Goal: Task Accomplishment & Management: Manage account settings

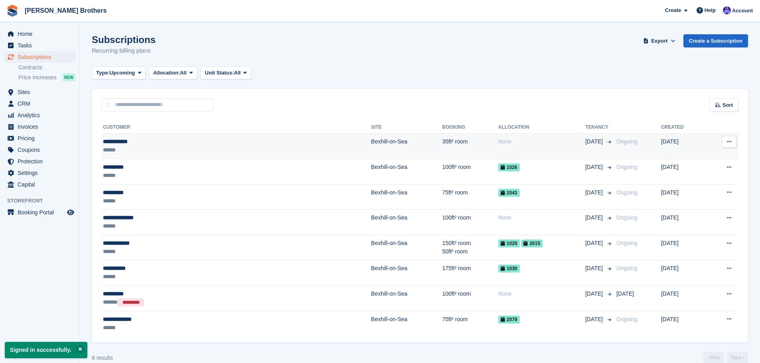
click at [180, 144] on div "**********" at bounding box center [171, 142] width 136 height 8
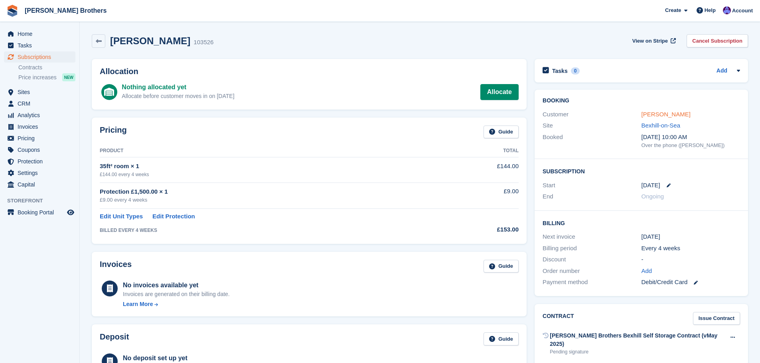
click at [663, 114] on link "Michael Foot" at bounding box center [665, 114] width 49 height 7
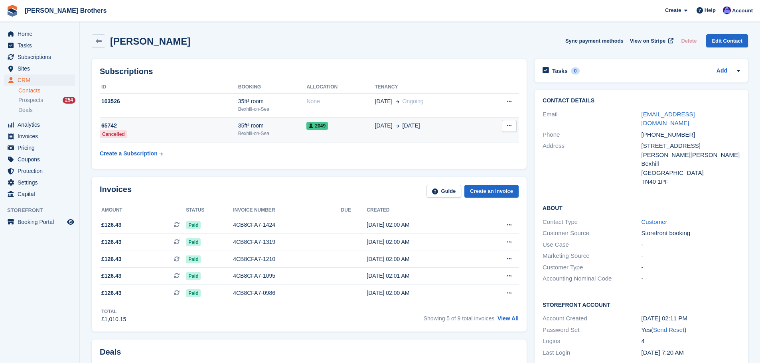
click at [294, 130] on div "35ft² room" at bounding box center [272, 126] width 69 height 8
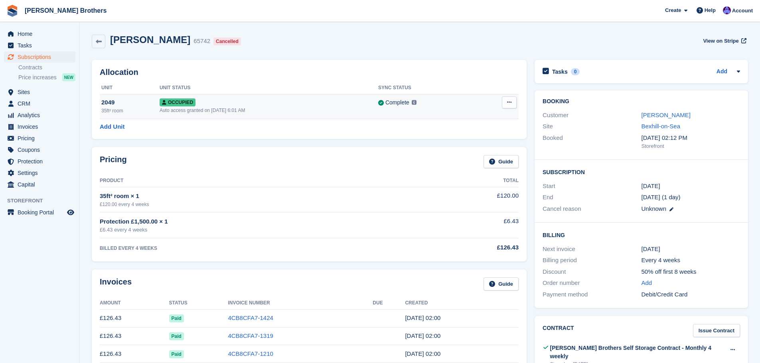
click at [509, 103] on icon at bounding box center [509, 102] width 4 height 5
click at [473, 146] on p "Deallocate" at bounding box center [478, 145] width 69 height 10
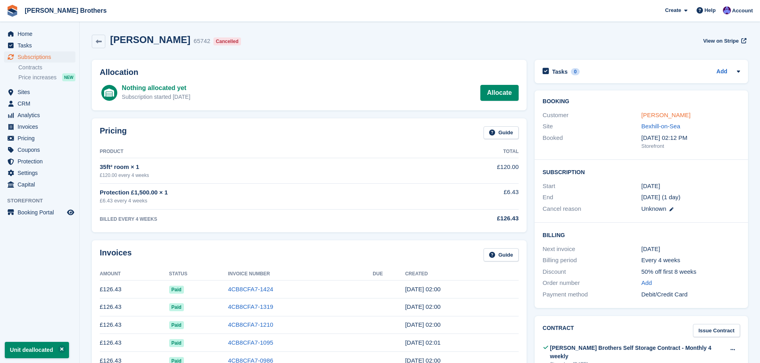
click at [665, 117] on link "Michael Foot" at bounding box center [665, 115] width 49 height 7
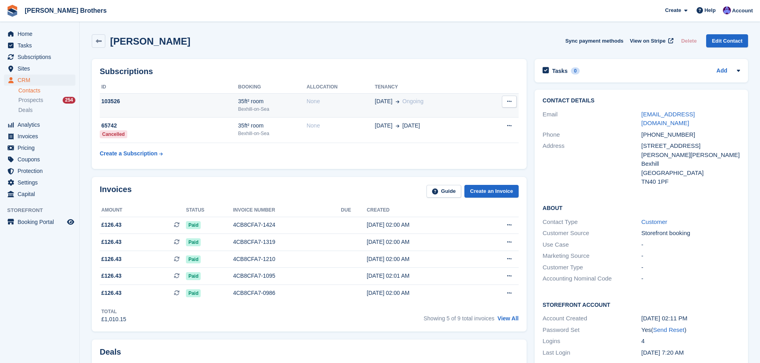
click at [312, 107] on td "None" at bounding box center [340, 105] width 68 height 24
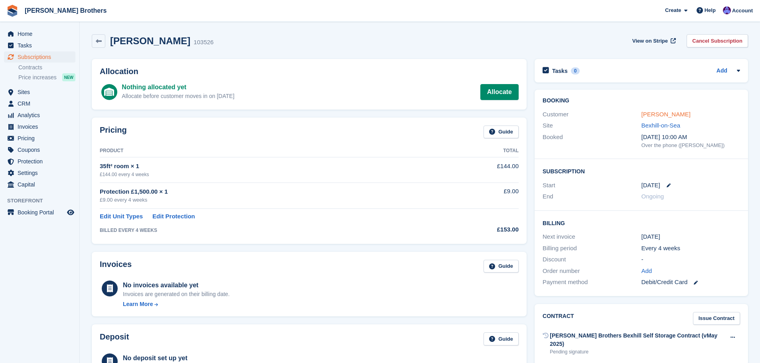
click at [659, 111] on link "Michael Foot" at bounding box center [665, 114] width 49 height 7
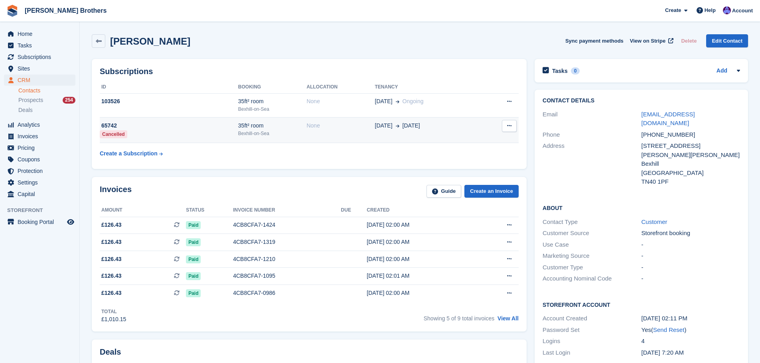
click at [423, 121] on td "18 Dec 27 Aug" at bounding box center [428, 131] width 107 height 26
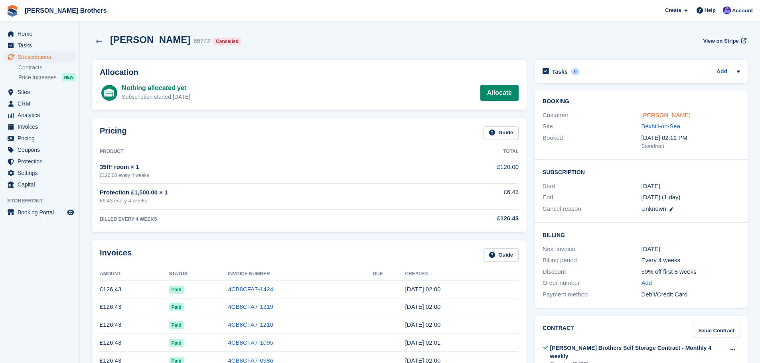
click at [650, 112] on link "[PERSON_NAME]" at bounding box center [665, 115] width 49 height 7
